Goal: Communication & Community: Ask a question

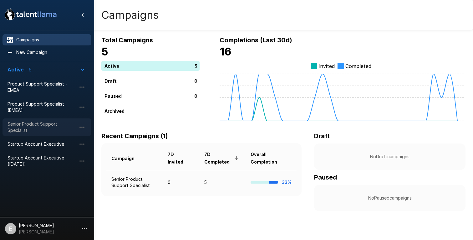
click at [26, 130] on span "Senior Product Support Specialist" at bounding box center [42, 127] width 69 height 13
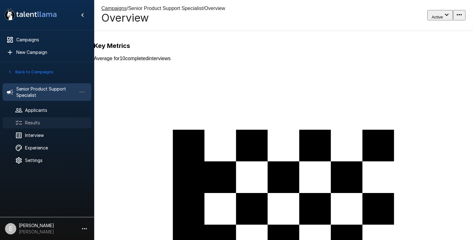
click at [30, 124] on span "Results" at bounding box center [55, 122] width 61 height 6
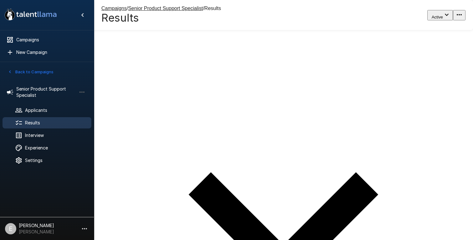
type input "****"
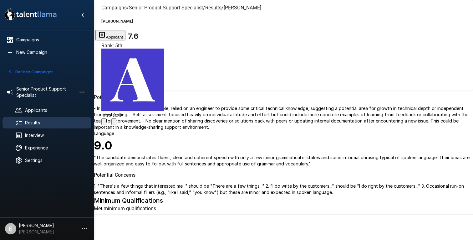
type textarea "**********"
